Goal: Transaction & Acquisition: Subscribe to service/newsletter

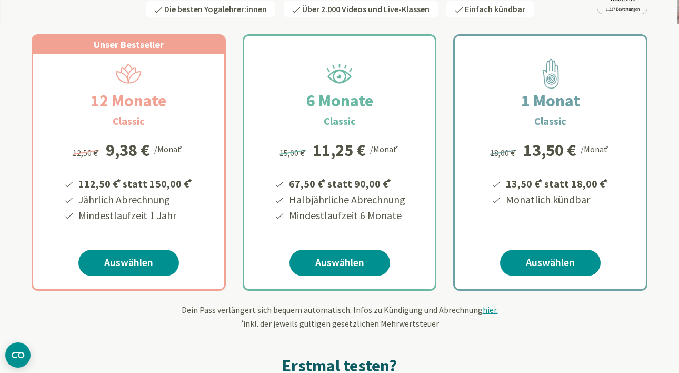
scroll to position [111, 0]
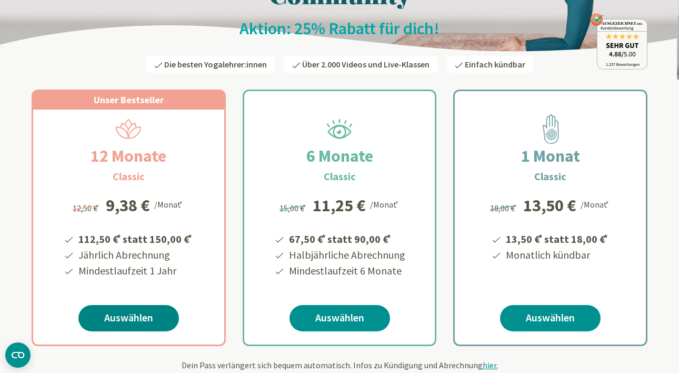
click at [119, 324] on link "Auswählen" at bounding box center [128, 318] width 101 height 26
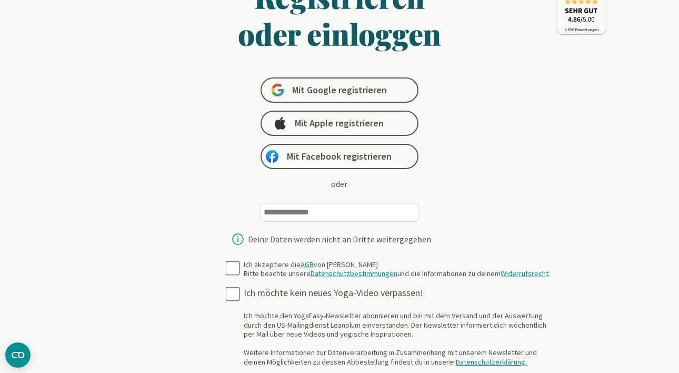
scroll to position [90, 0]
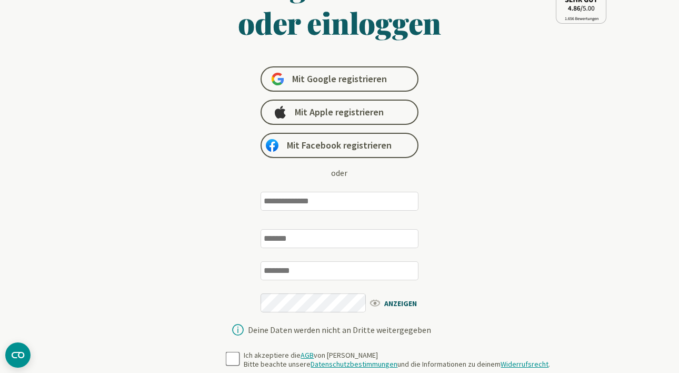
click at [289, 207] on input "email" at bounding box center [339, 201] width 158 height 19
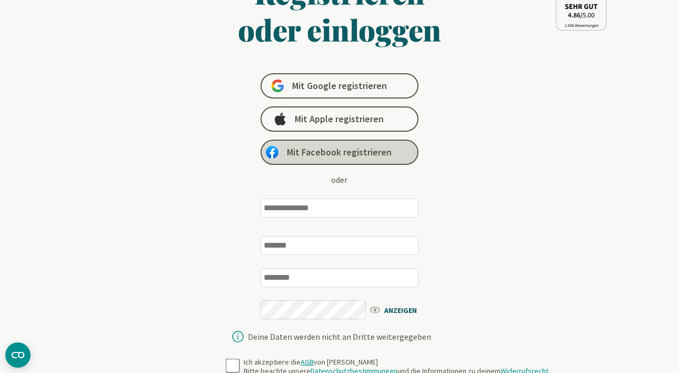
scroll to position [84, 4]
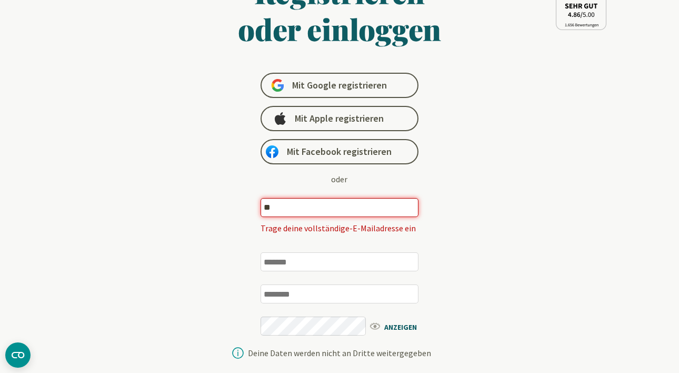
type input "*"
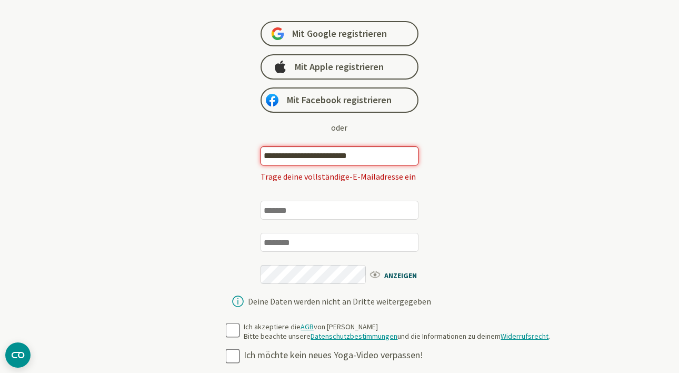
scroll to position [137, 4]
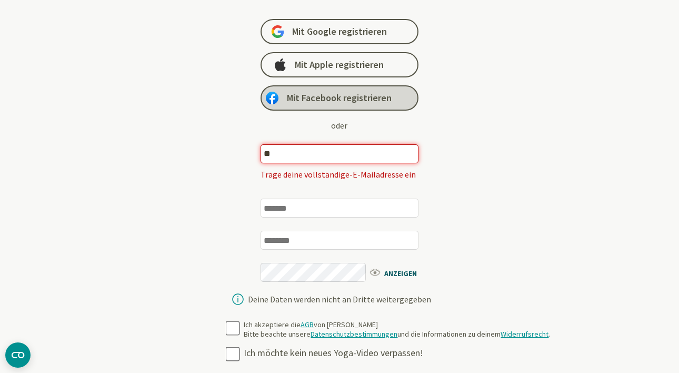
type input "*"
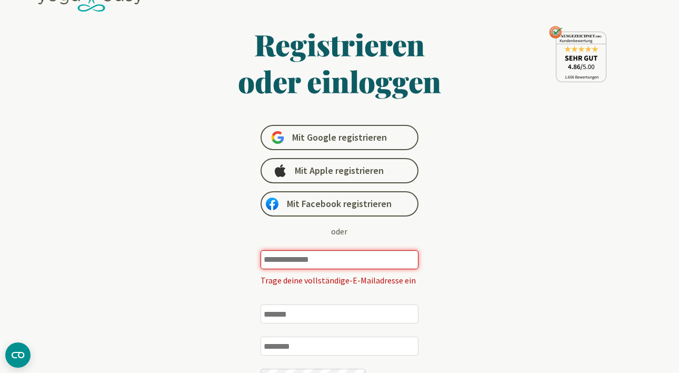
scroll to position [29, 4]
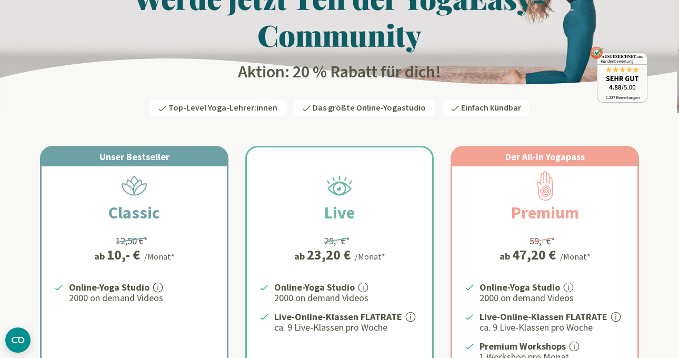
scroll to position [79, 2]
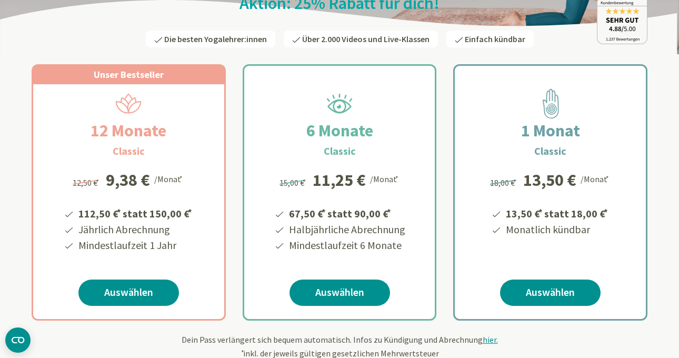
scroll to position [160, 0]
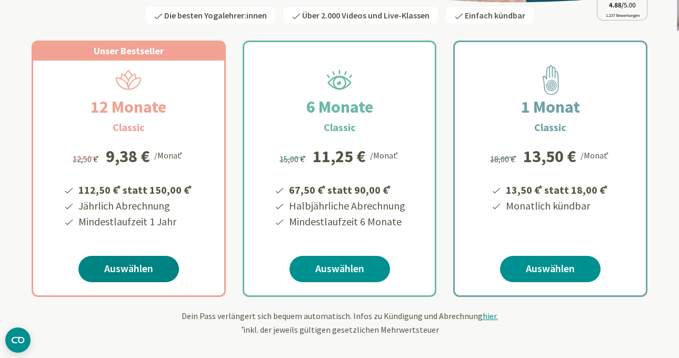
click at [157, 271] on link "Auswählen" at bounding box center [128, 269] width 101 height 26
